Goal: Task Accomplishment & Management: Use online tool/utility

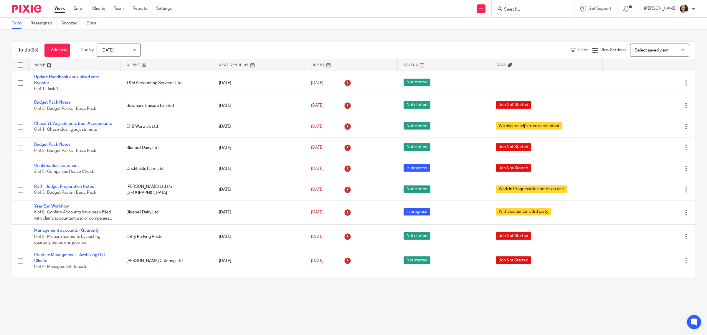
click at [136, 63] on link at bounding box center [167, 65] width 92 height 12
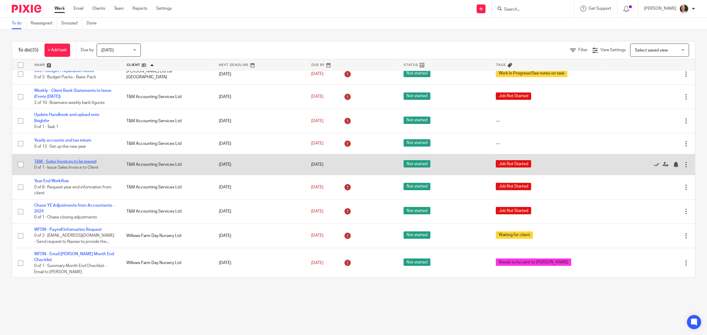
scroll to position [538, 0]
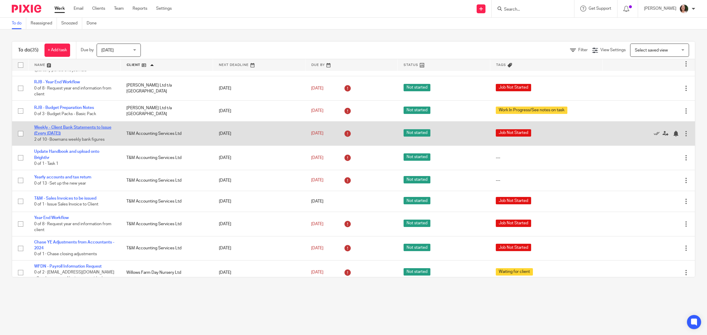
click at [74, 125] on link "Weekly - Client Bank Statements to Issue (Every [DATE])" at bounding box center [72, 130] width 77 height 10
